Goal: Task Accomplishment & Management: Manage account settings

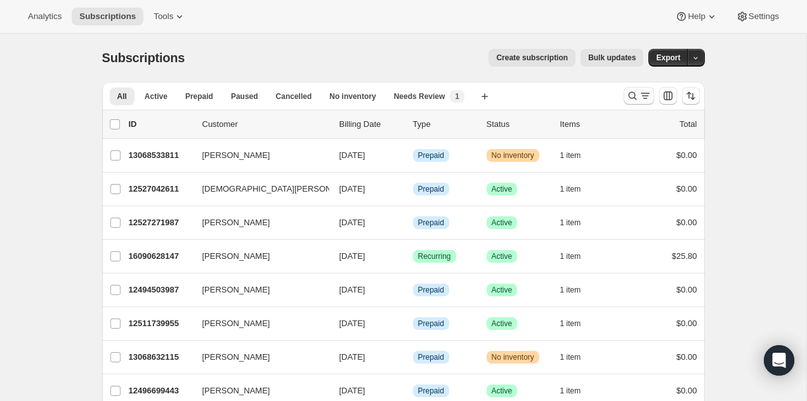
click at [636, 95] on icon "Search and filter results" at bounding box center [632, 95] width 13 height 13
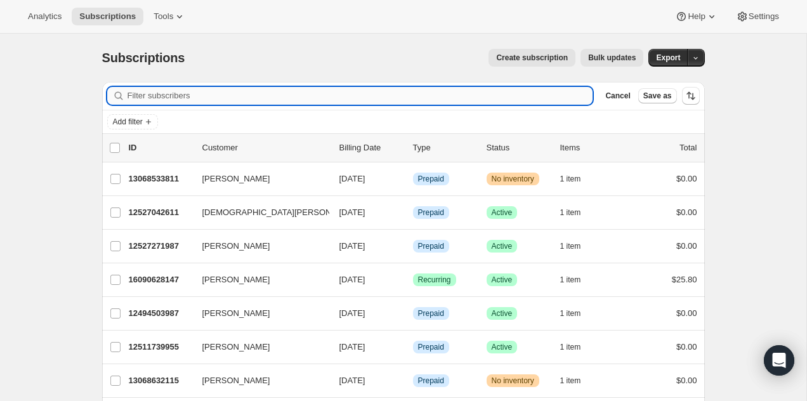
click at [445, 103] on input "Filter subscribers" at bounding box center [360, 96] width 466 height 18
paste input "[PERSON_NAME][EMAIL_ADDRESS][PERSON_NAME][DOMAIN_NAME]"
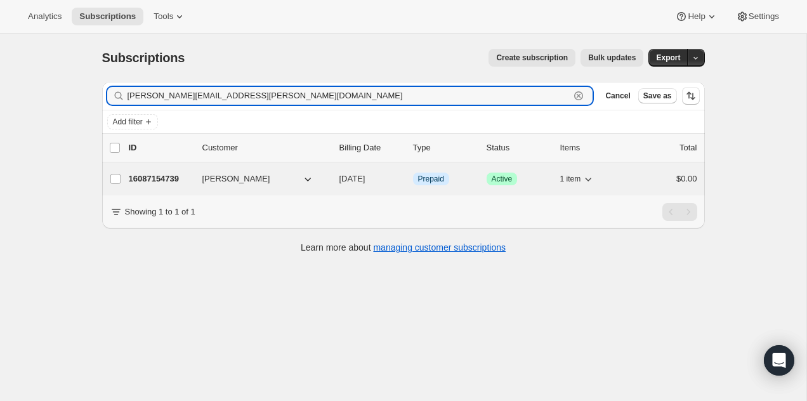
type input "[PERSON_NAME][EMAIL_ADDRESS][PERSON_NAME][DOMAIN_NAME]"
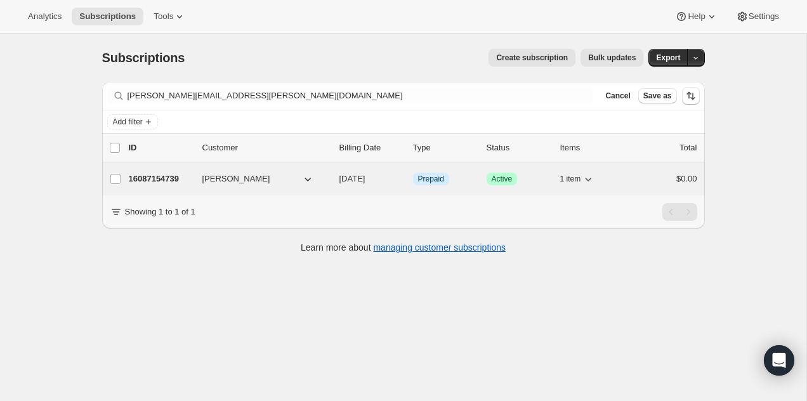
click at [178, 180] on p "16087154739" at bounding box center [160, 179] width 63 height 13
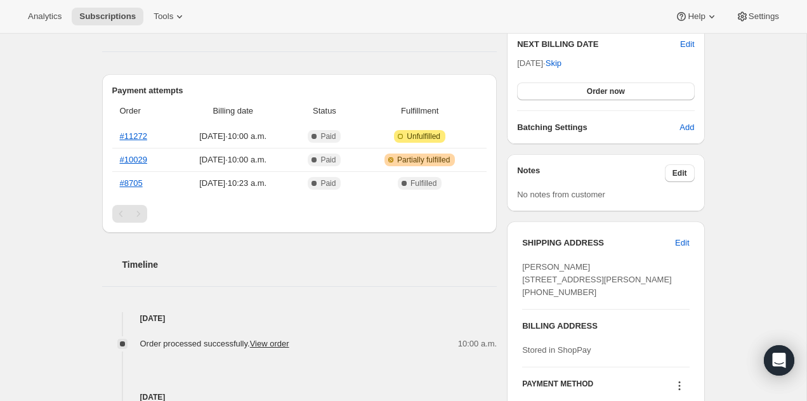
scroll to position [338, 0]
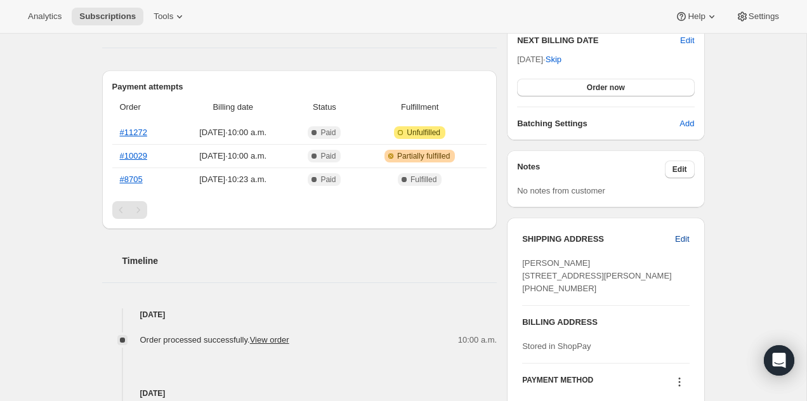
click at [677, 238] on span "Edit" at bounding box center [682, 239] width 14 height 13
select select "QC"
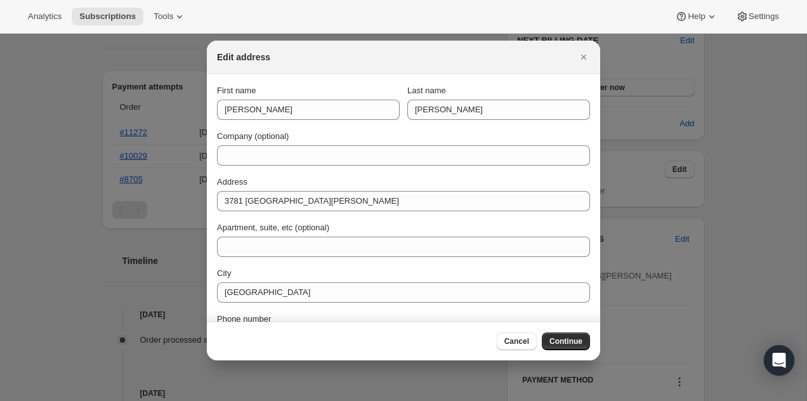
click at [304, 211] on div "First name [PERSON_NAME] Last name [PERSON_NAME] Company (optional) Address [ST…" at bounding box center [403, 239] width 373 height 310
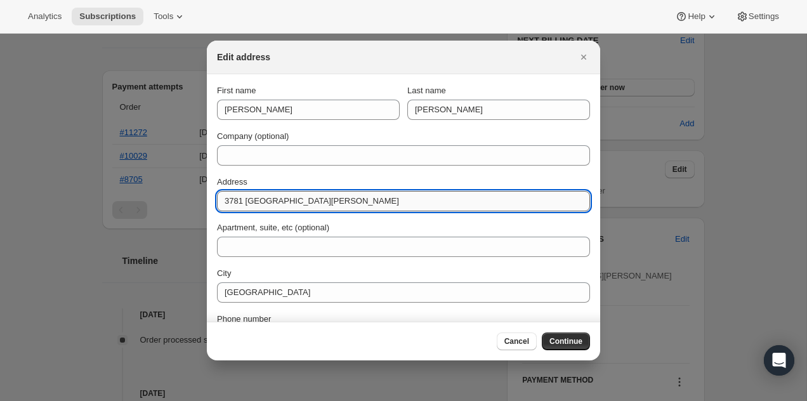
click at [307, 206] on input "3781 [GEOGRAPHIC_DATA][PERSON_NAME]" at bounding box center [403, 201] width 373 height 20
paste input "[STREET_ADDRESS][PERSON_NAME],"
type input "[STREET_ADDRESS][PERSON_NAME]"
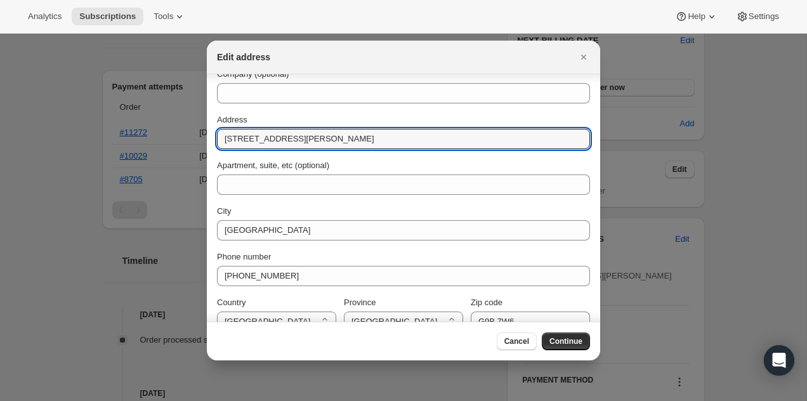
scroll to position [82, 0]
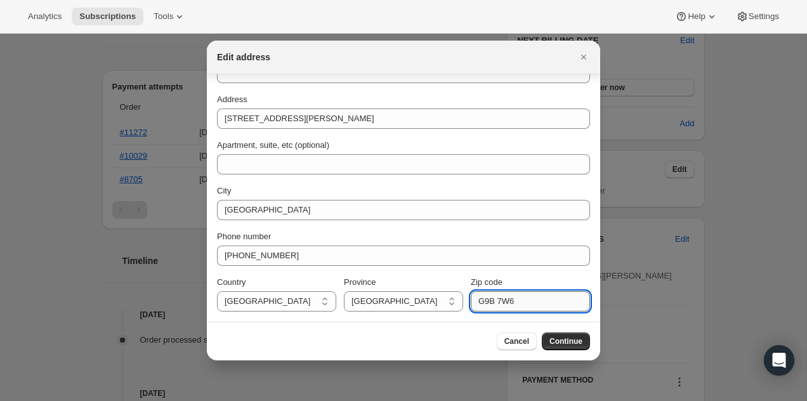
click at [550, 297] on input "G9B 7W6" at bounding box center [530, 301] width 119 height 20
paste input "8Y 7M8"
type input "G8Y 7M8"
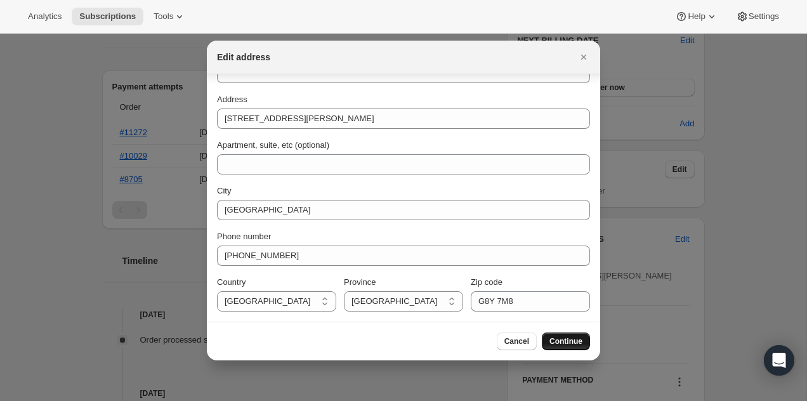
click at [555, 337] on span "Continue" at bounding box center [565, 341] width 33 height 10
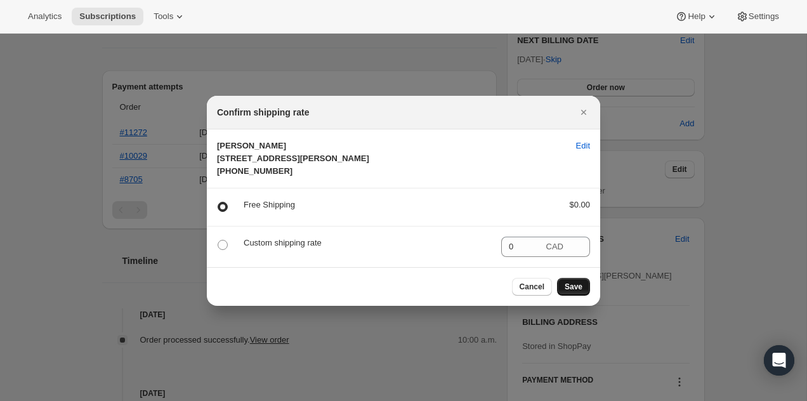
scroll to position [0, 0]
click at [568, 292] on span "Save" at bounding box center [574, 287] width 18 height 10
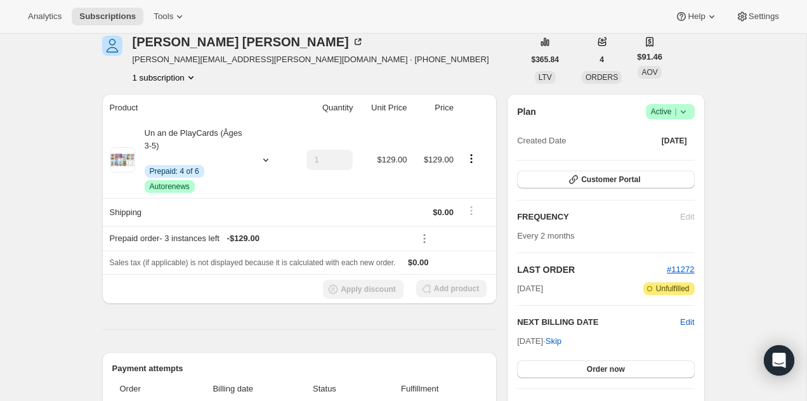
scroll to position [151, 0]
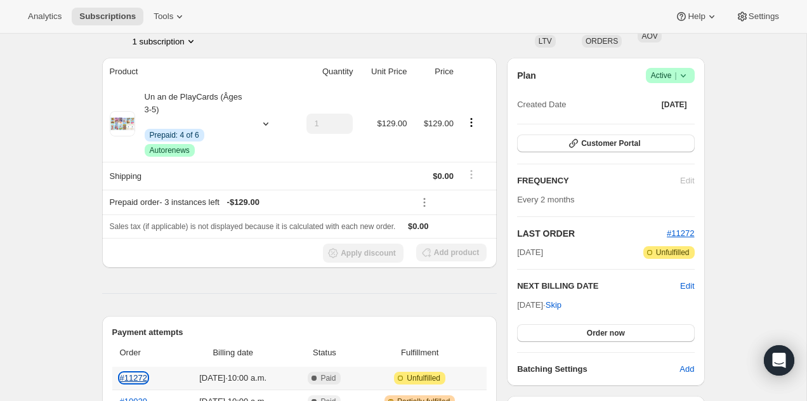
click at [130, 374] on link "#11272" at bounding box center [133, 378] width 27 height 10
